Goal: Information Seeking & Learning: Learn about a topic

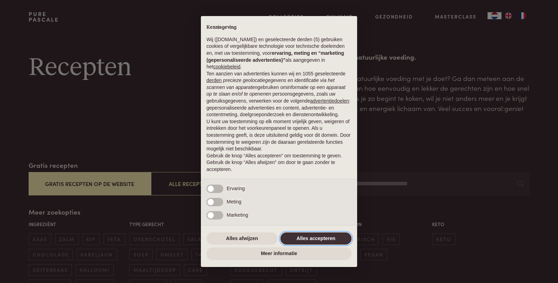
click at [298, 236] on button "Alles accepteren" at bounding box center [315, 238] width 71 height 13
click at [298, 236] on div "Maaltijd diner lunch meeneemlunch hapje voorgerecht ontbijt dessert fruitontbijt" at bounding box center [278, 256] width 101 height 74
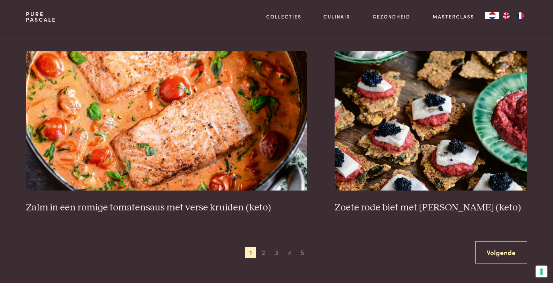
scroll to position [1241, 0]
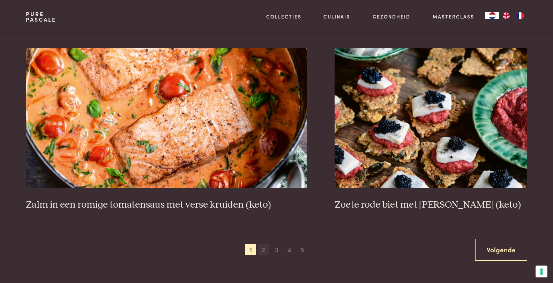
click at [264, 250] on span "2" at bounding box center [263, 249] width 11 height 11
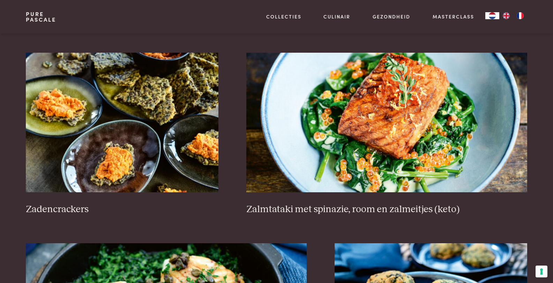
scroll to position [1286, 0]
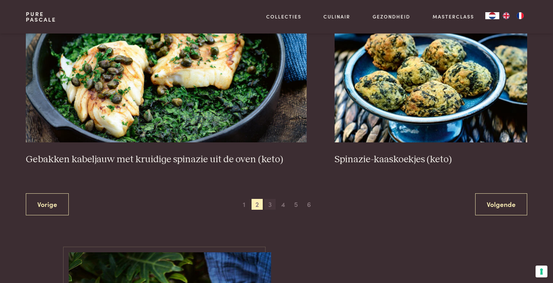
click at [272, 205] on span "3" at bounding box center [269, 204] width 11 height 11
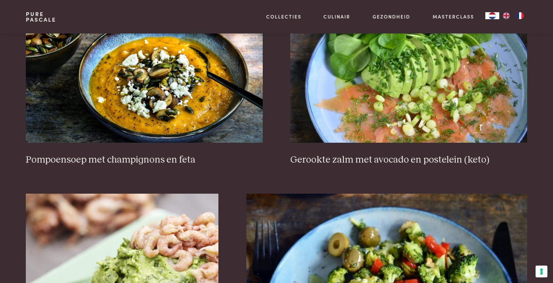
scroll to position [678, 0]
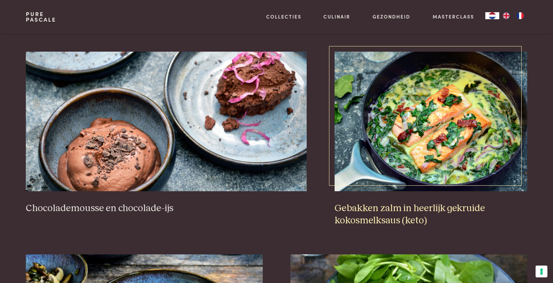
click at [417, 101] on img at bounding box center [431, 122] width 193 height 140
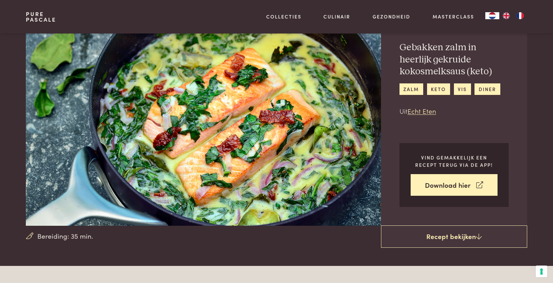
scroll to position [29, 0]
